Goal: Check status: Check status

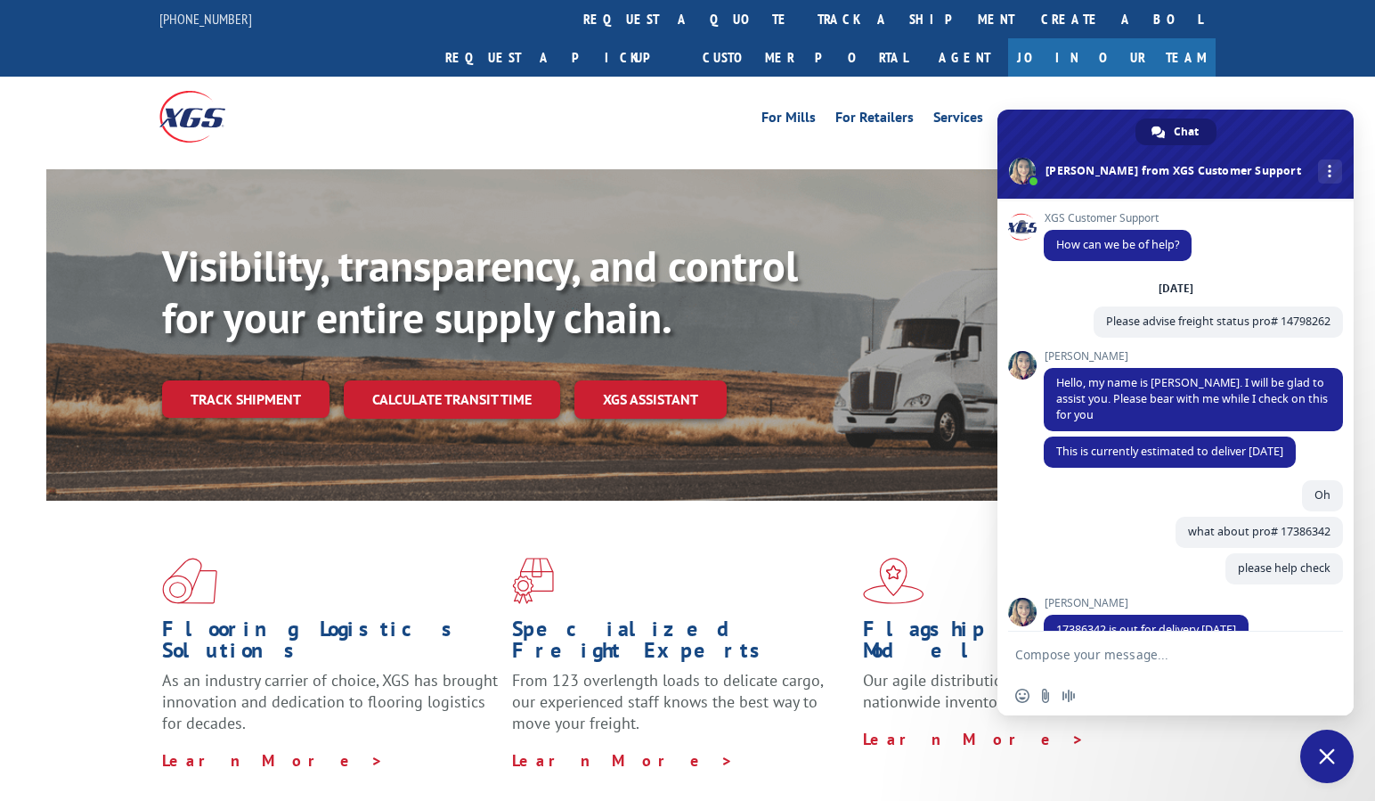
scroll to position [878, 0]
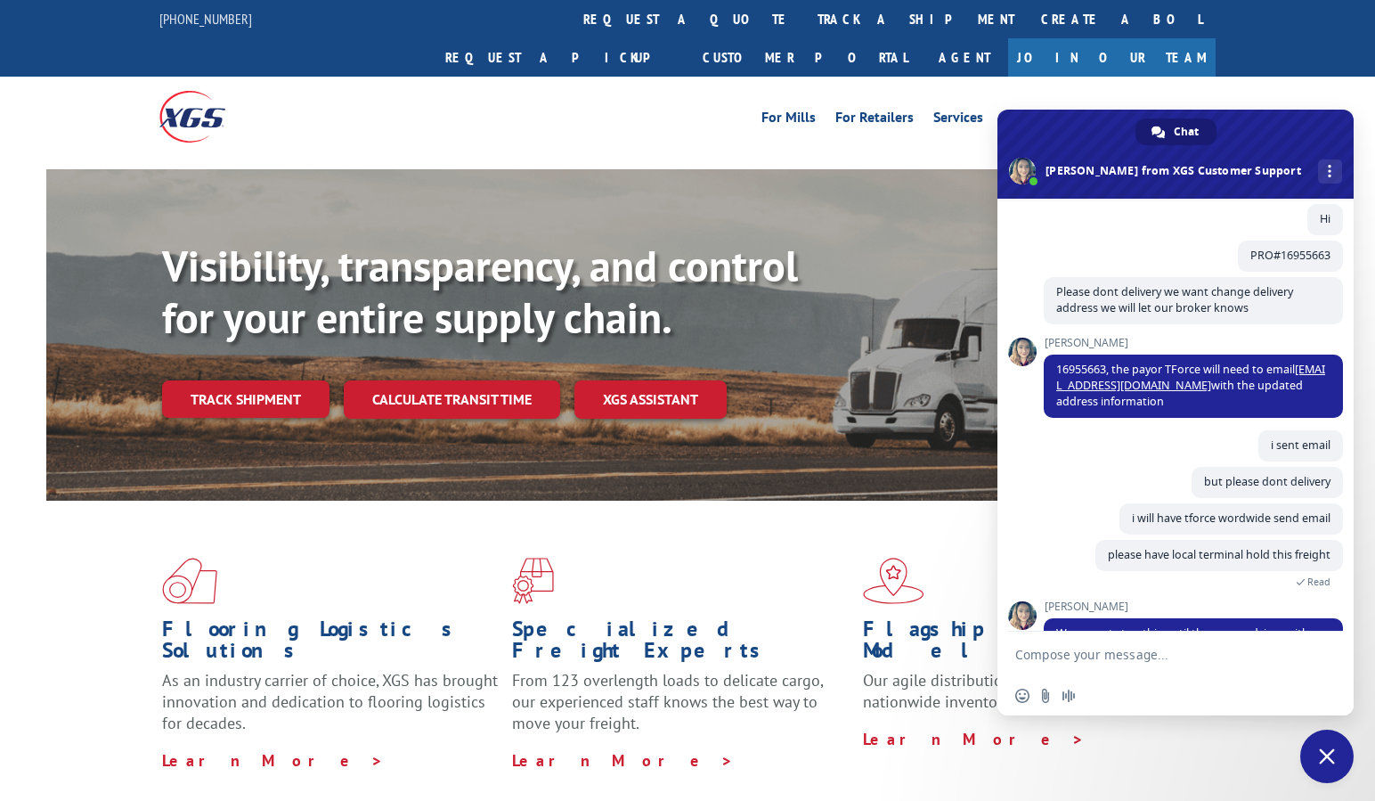
click at [244, 380] on link "Track shipment" at bounding box center [245, 398] width 167 height 37
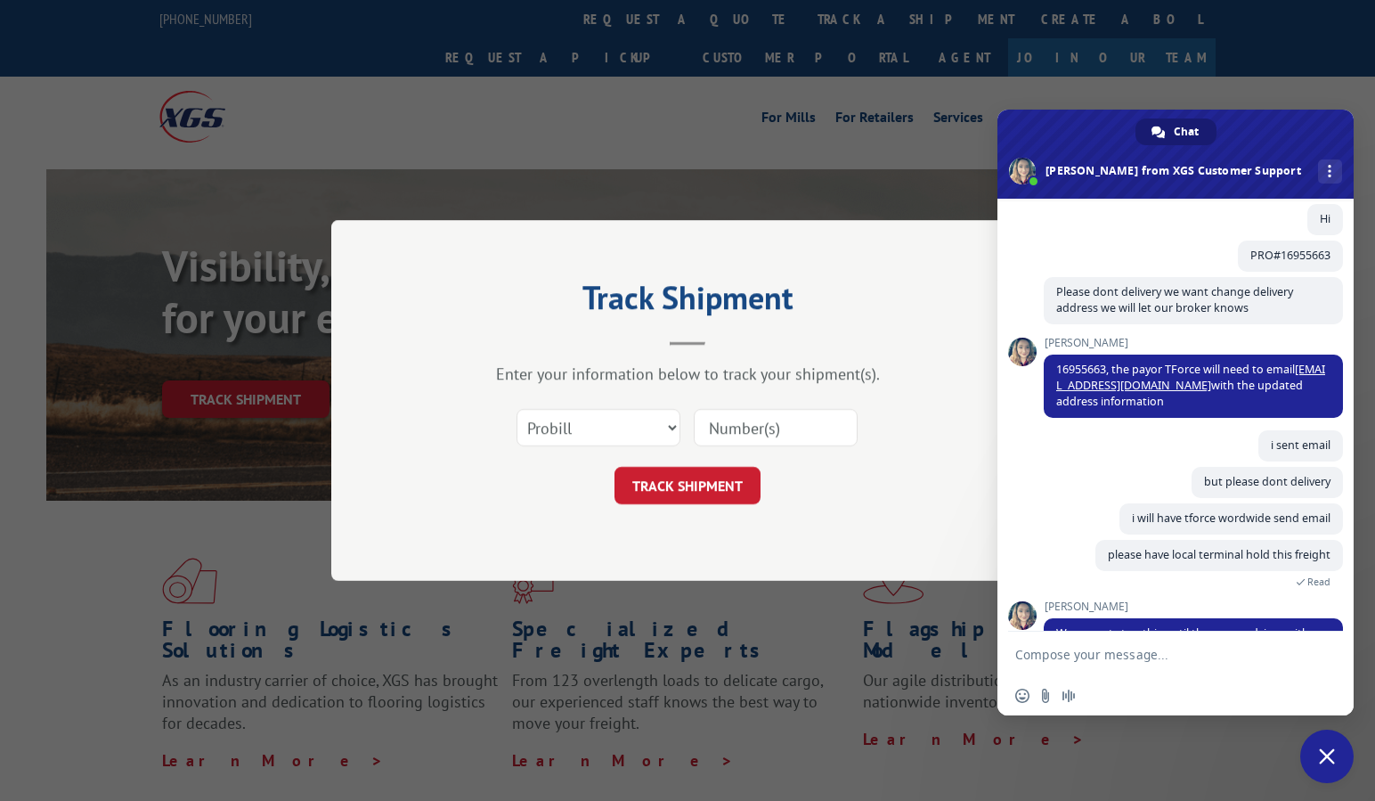
click at [756, 423] on input at bounding box center [776, 427] width 164 height 37
click at [711, 484] on button "TRACK SHIPMENT" at bounding box center [687, 485] width 146 height 37
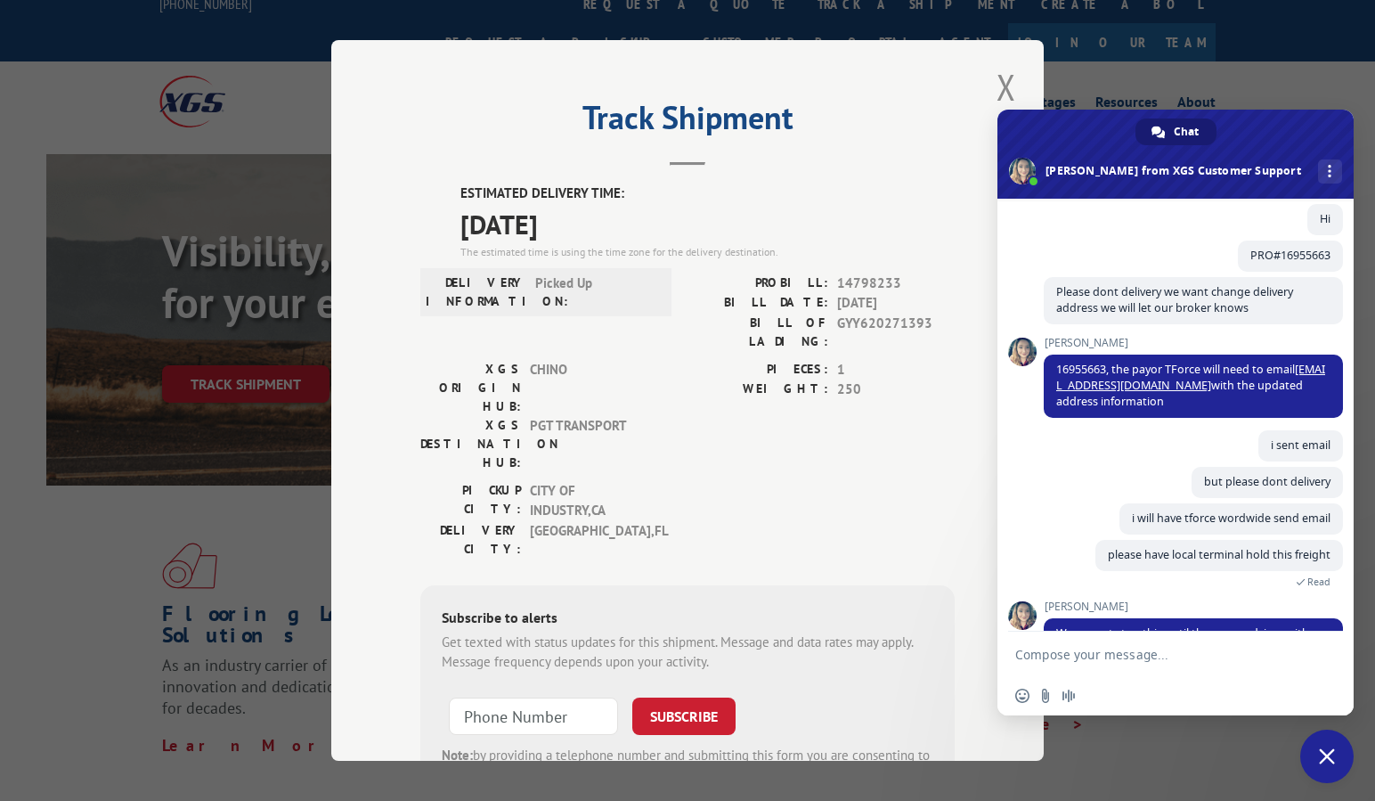
scroll to position [7, 0]
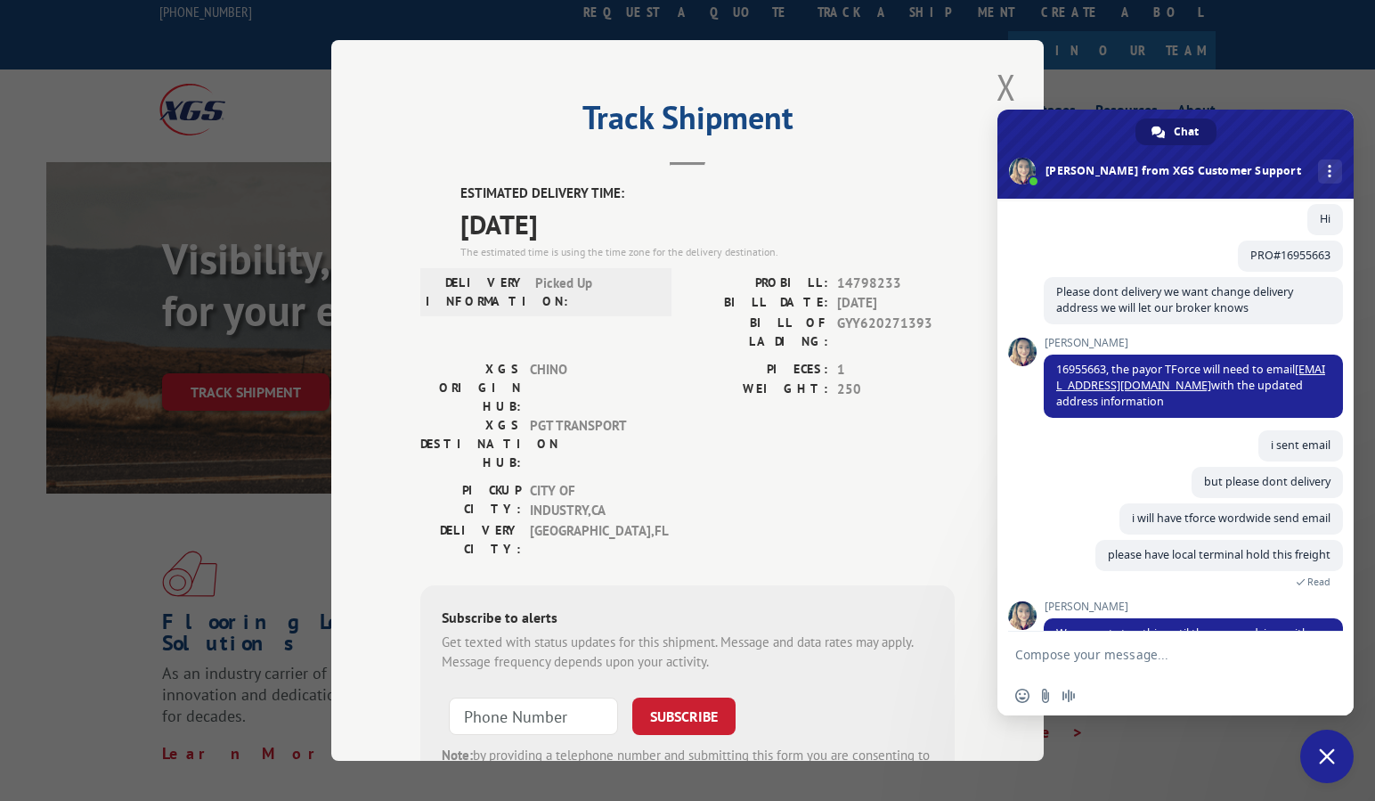
click at [996, 88] on button "Close modal" at bounding box center [1006, 86] width 30 height 49
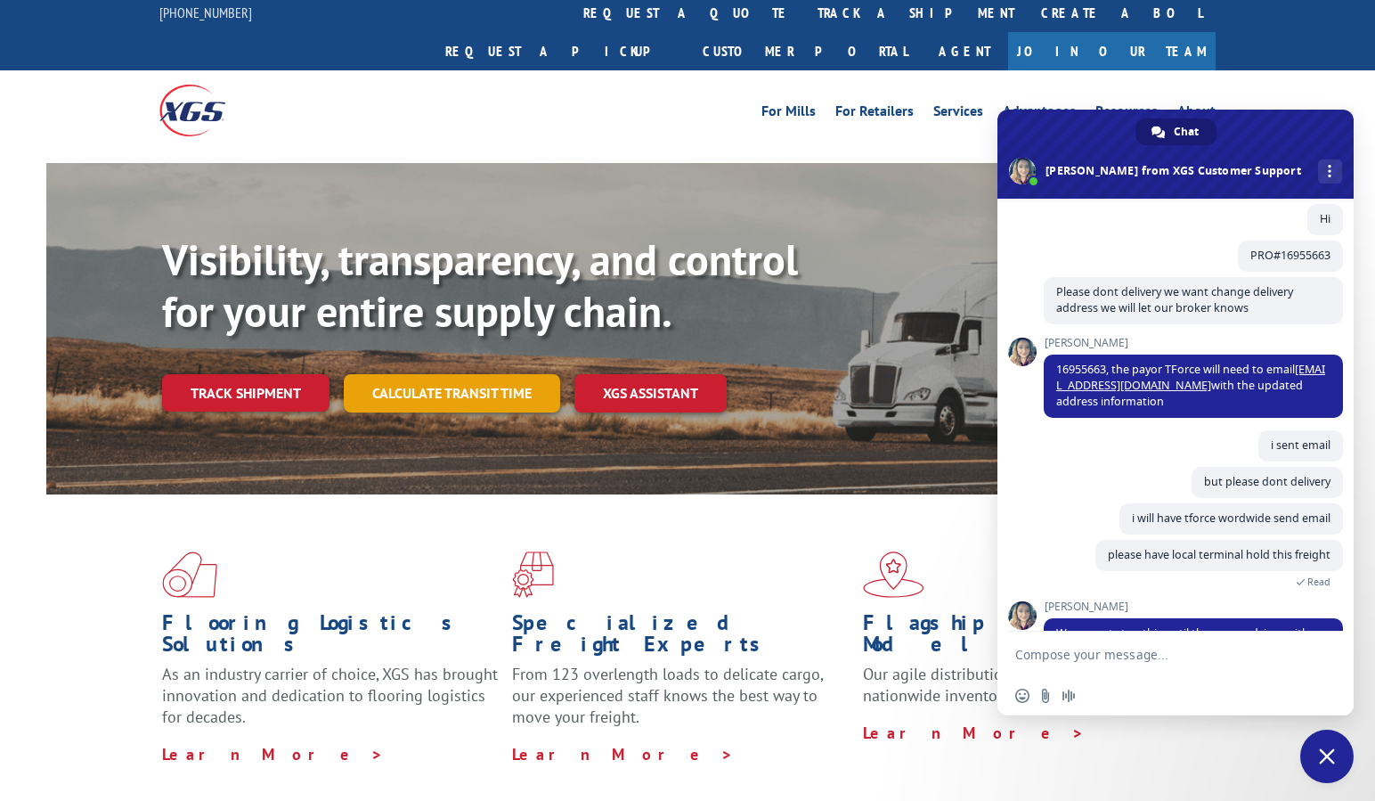
click at [508, 374] on link "Calculate transit time" at bounding box center [452, 393] width 216 height 38
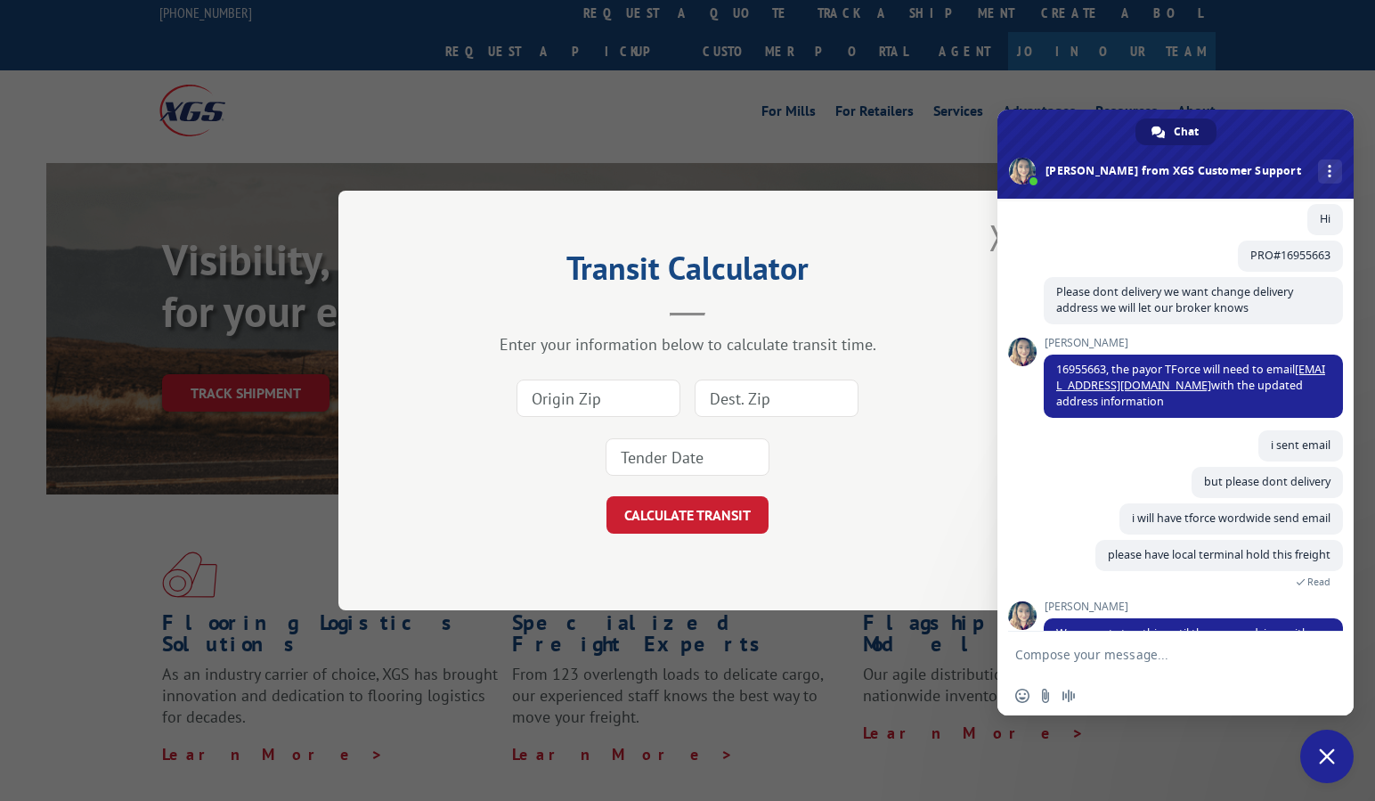
scroll to position [4, 0]
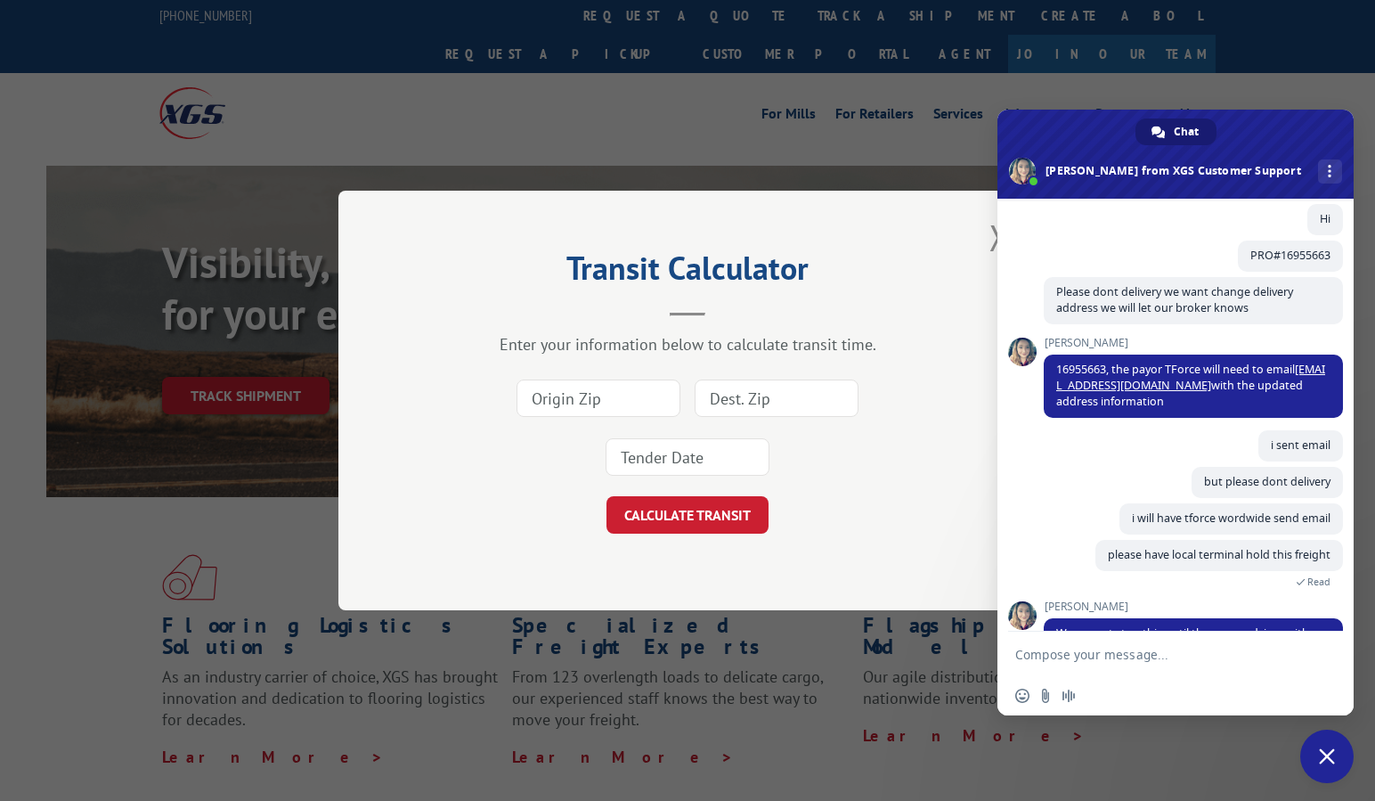
click at [770, 400] on input at bounding box center [777, 397] width 164 height 37
click at [587, 412] on input at bounding box center [598, 397] width 164 height 37
click at [988, 237] on button "Close modal" at bounding box center [999, 237] width 30 height 49
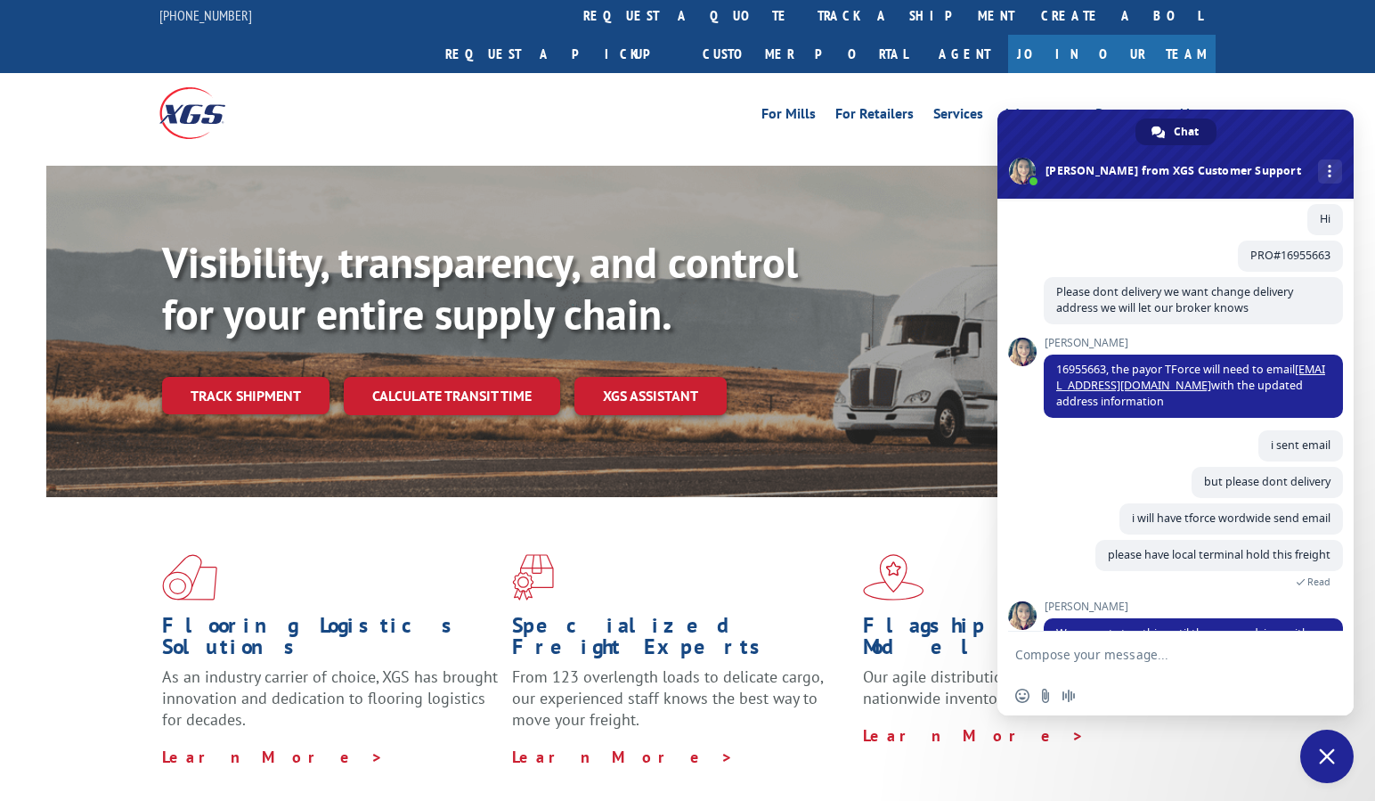
drag, startPoint x: 206, startPoint y: 359, endPoint x: 445, endPoint y: 370, distance: 239.8
click at [206, 377] on link "Track shipment" at bounding box center [245, 395] width 167 height 37
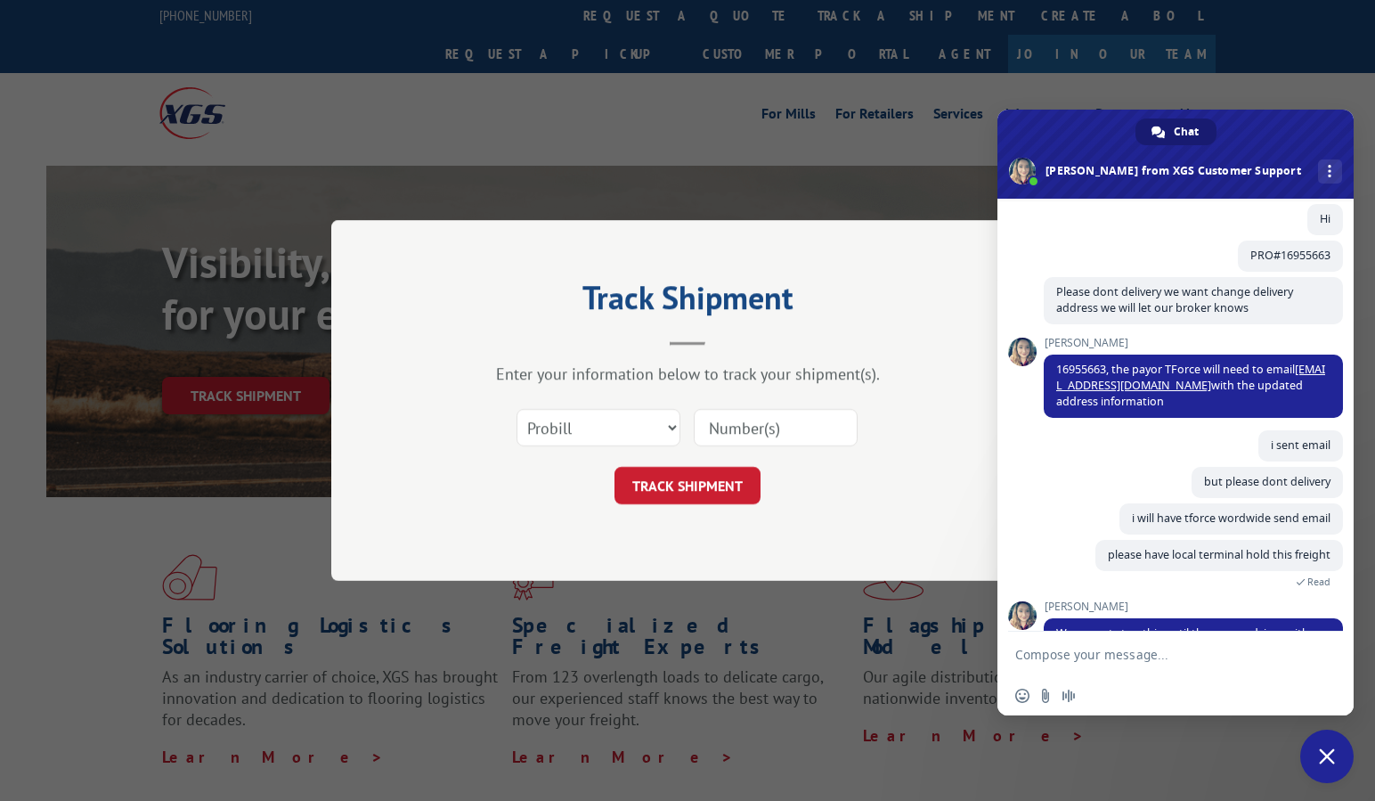
drag, startPoint x: 777, startPoint y: 409, endPoint x: 768, endPoint y: 422, distance: 16.1
click at [777, 409] on input at bounding box center [776, 427] width 164 height 37
drag, startPoint x: 768, startPoint y: 422, endPoint x: 712, endPoint y: 469, distance: 73.3
click at [768, 422] on input at bounding box center [776, 427] width 164 height 37
paste input "17386342"
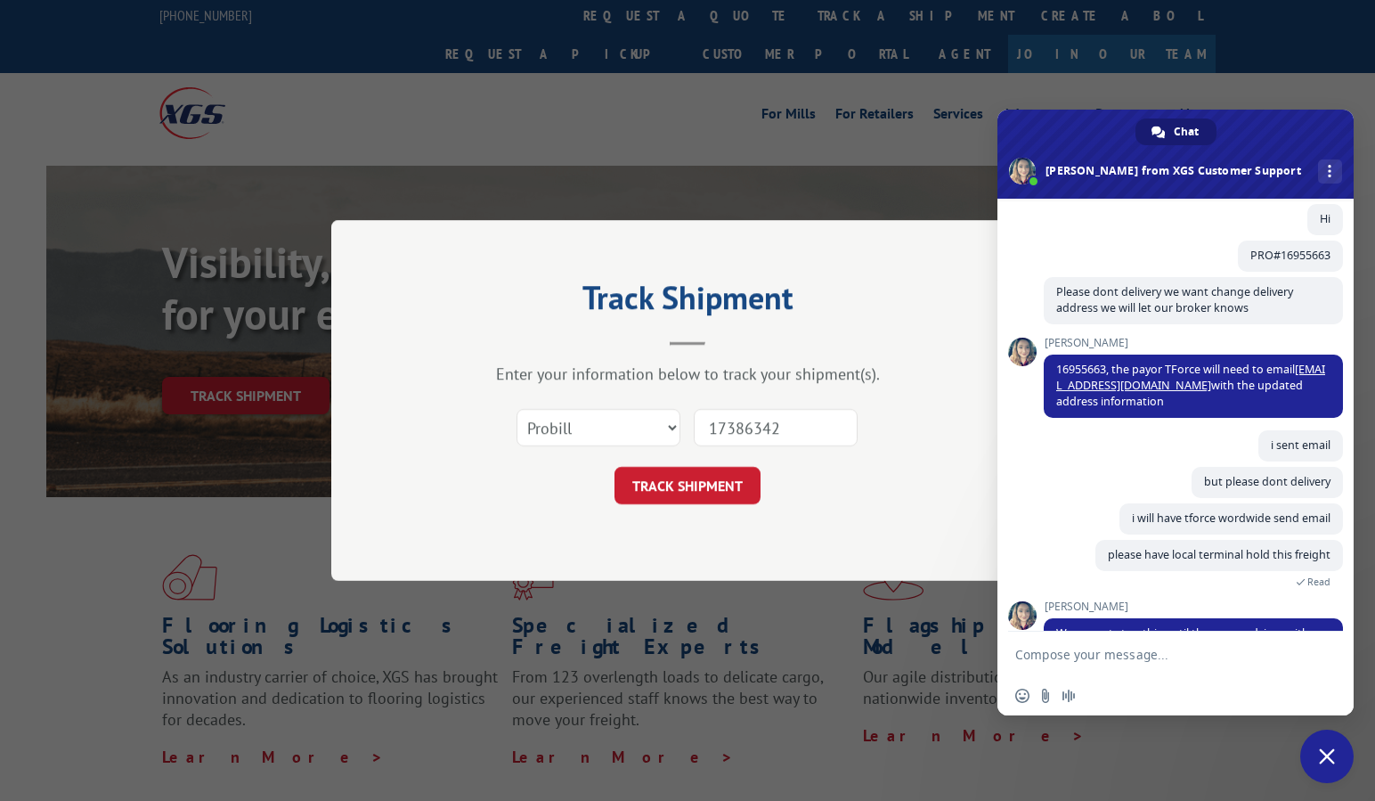
type input "17386342"
click at [620, 506] on div "Track Shipment Enter your information below to track your shipment(s). Select c…" at bounding box center [687, 400] width 712 height 361
click at [655, 500] on button "TRACK SHIPMENT" at bounding box center [687, 485] width 146 height 37
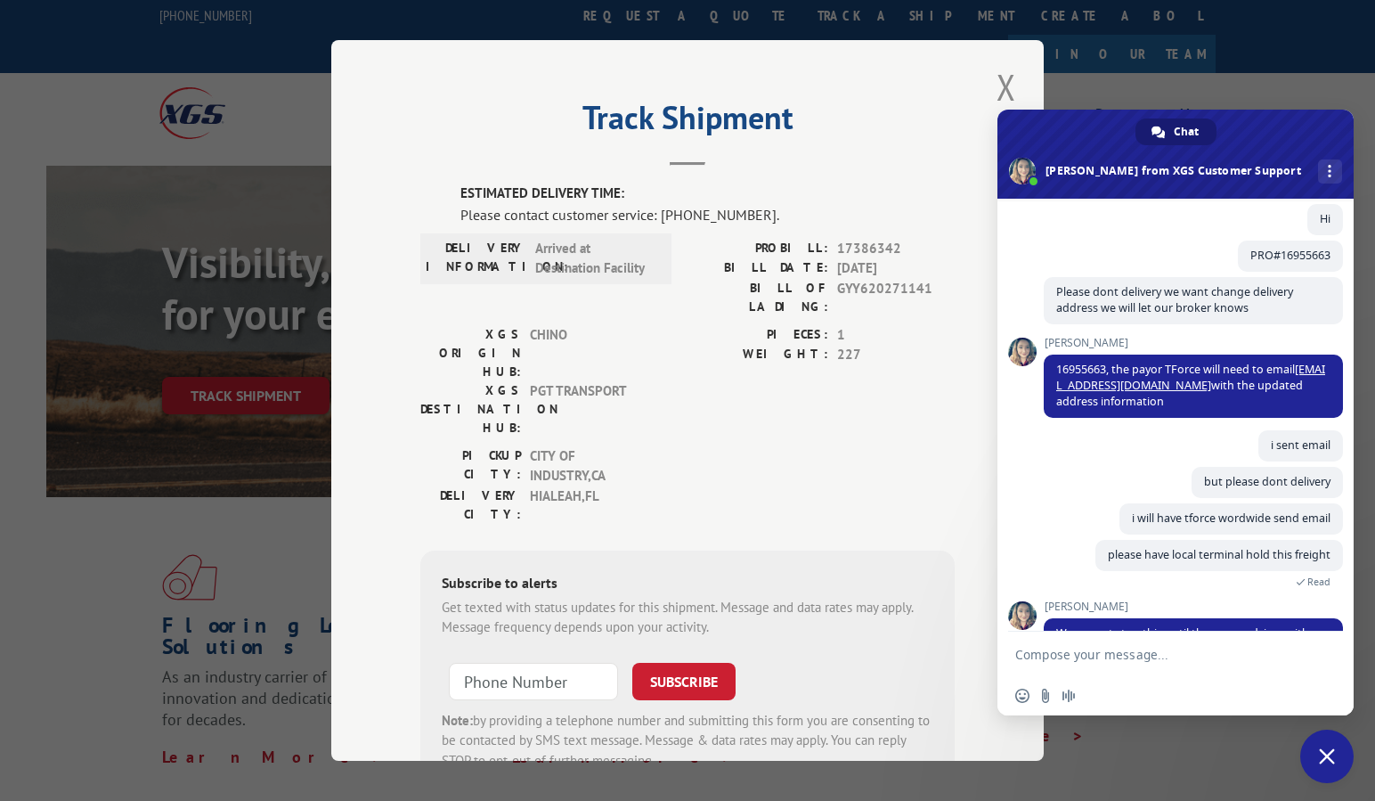
click at [1190, 654] on textarea "Compose your message..." at bounding box center [1157, 653] width 285 height 45
